Goal: Task Accomplishment & Management: Manage account settings

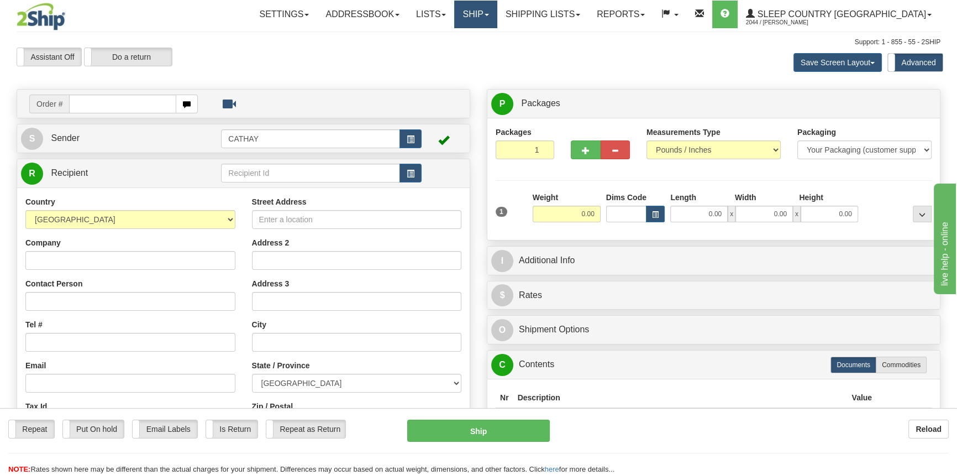
click at [497, 21] on link "Ship" at bounding box center [475, 15] width 43 height 28
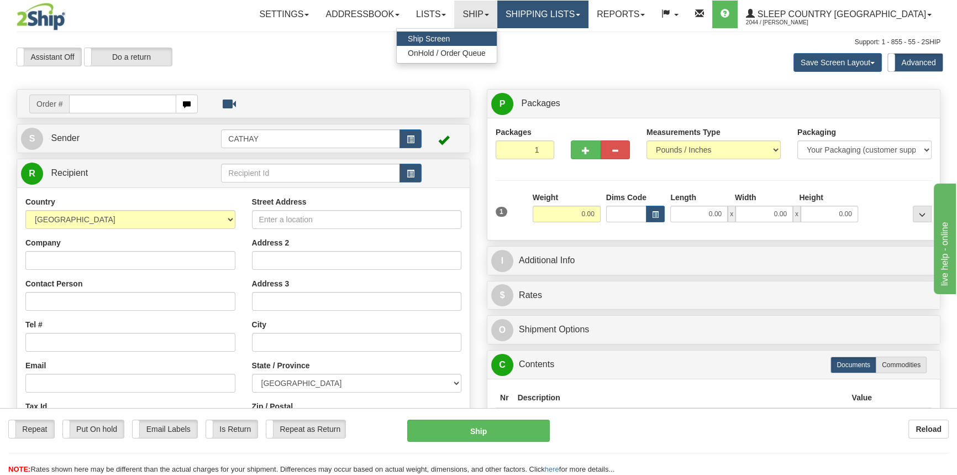
click at [588, 18] on link "Shipping lists" at bounding box center [542, 15] width 91 height 28
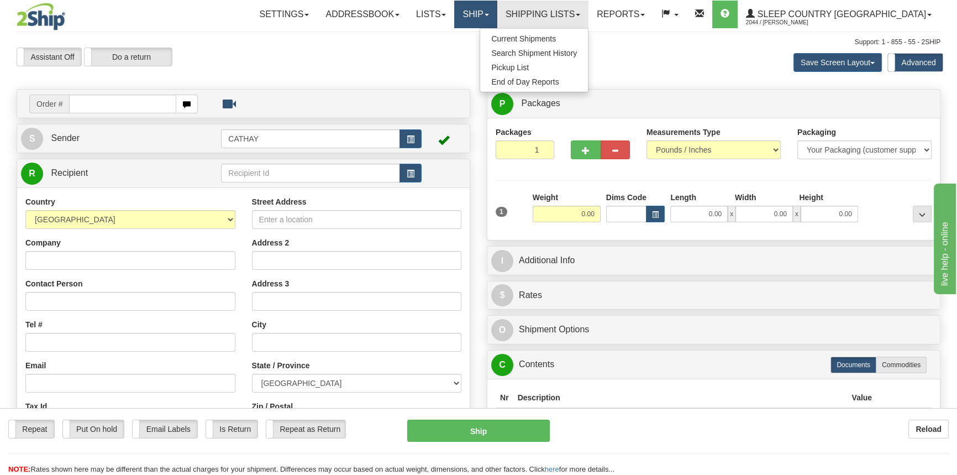
click at [497, 20] on link "Ship" at bounding box center [475, 15] width 43 height 28
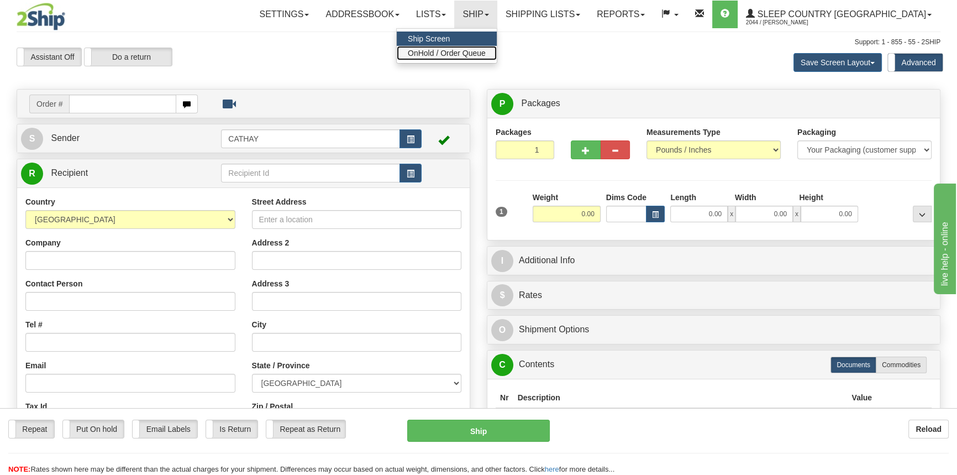
click at [486, 51] on span "OnHold / Order Queue" at bounding box center [447, 53] width 78 height 9
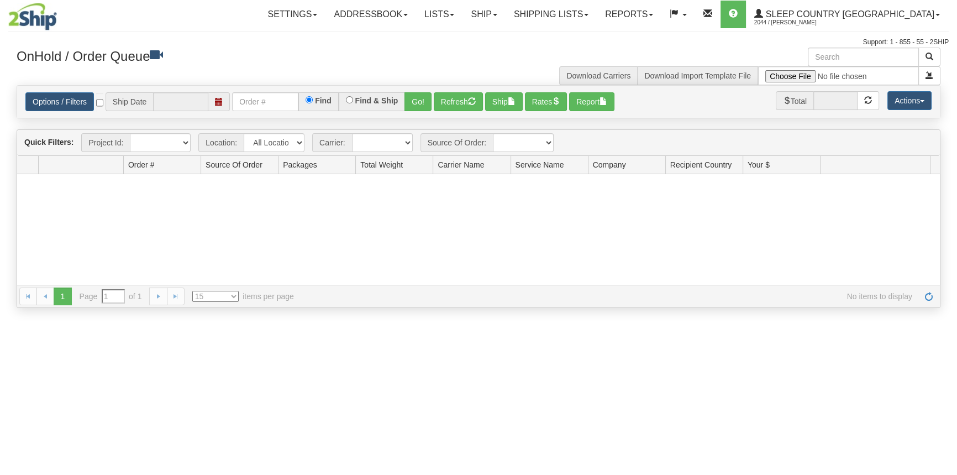
type input "[DATE]"
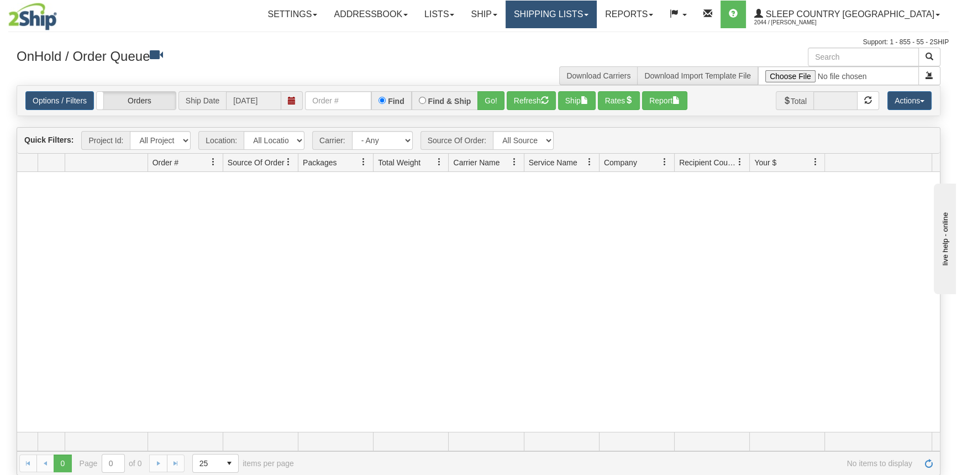
click at [597, 8] on link "Shipping lists" at bounding box center [551, 15] width 91 height 28
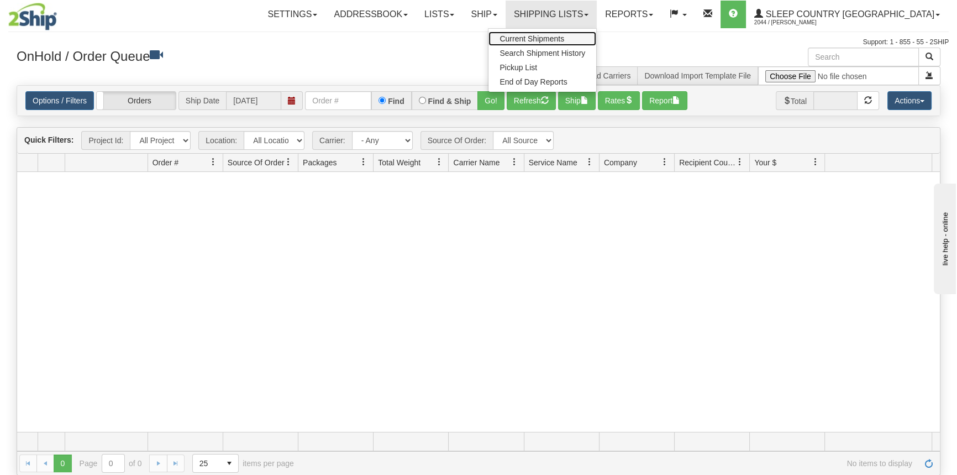
click at [564, 42] on span "Current Shipments" at bounding box center [532, 38] width 65 height 9
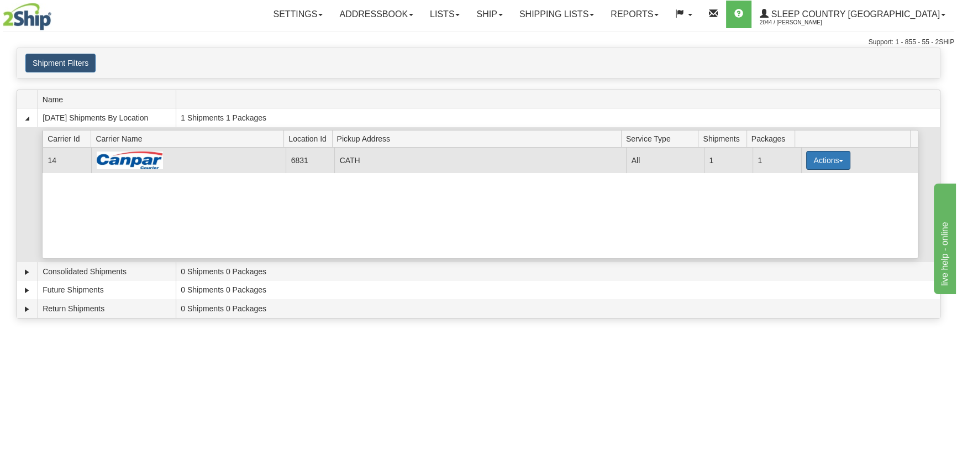
click at [821, 158] on button "Actions" at bounding box center [828, 160] width 44 height 19
click at [798, 198] on span "Close" at bounding box center [785, 195] width 25 height 8
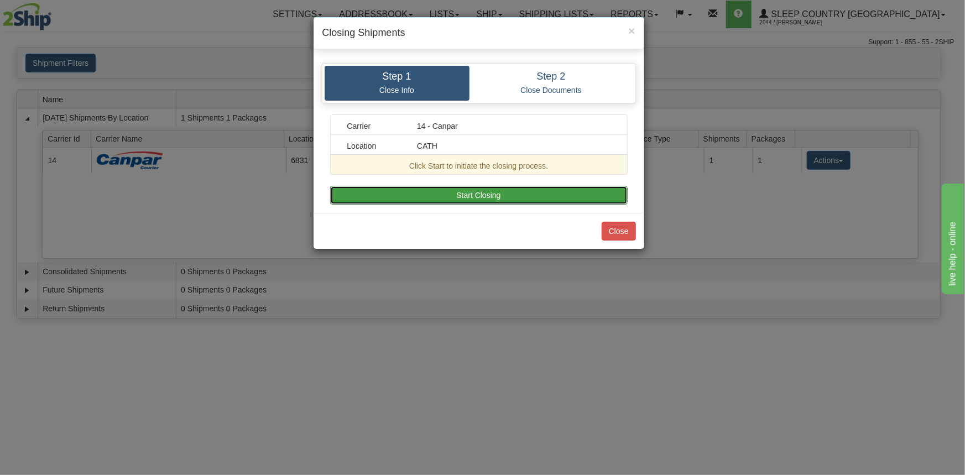
click at [492, 203] on button "Start Closing" at bounding box center [478, 195] width 297 height 19
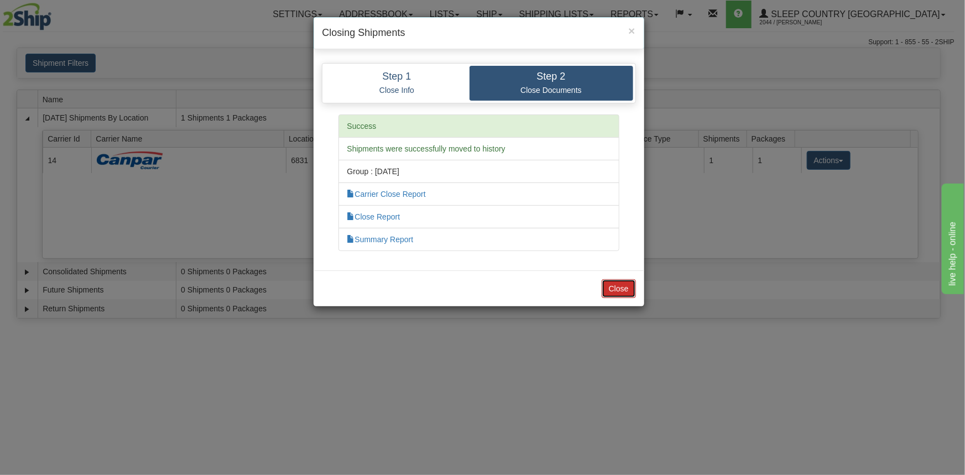
click at [625, 281] on button "Close" at bounding box center [618, 288] width 34 height 19
